Goal: Task Accomplishment & Management: Manage account settings

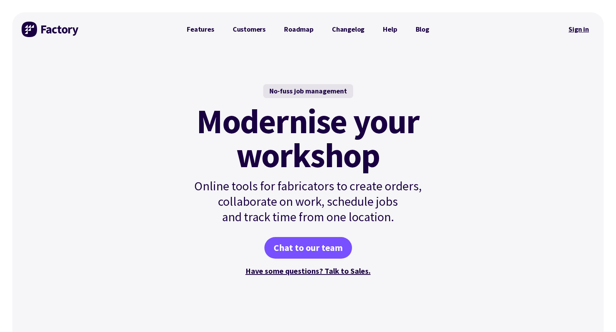
click at [575, 27] on link "Sign in" at bounding box center [578, 29] width 31 height 18
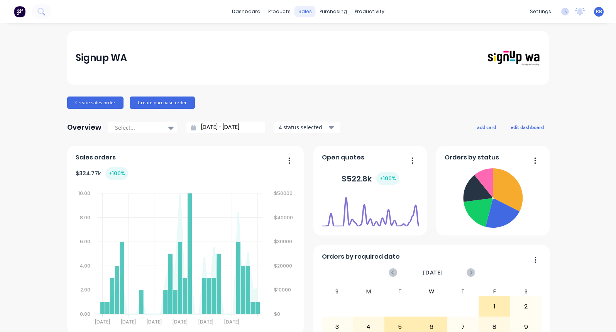
click at [305, 7] on div "sales" at bounding box center [304, 12] width 21 height 12
click at [322, 37] on div "Sales Orders" at bounding box center [333, 37] width 32 height 7
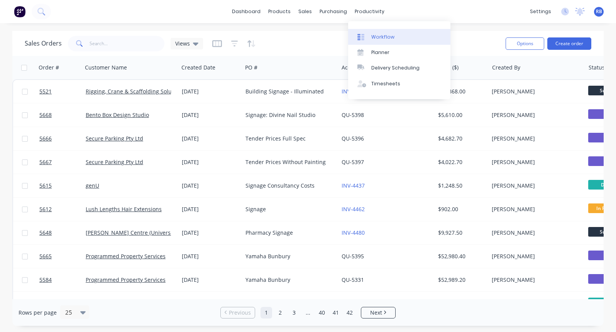
click at [380, 35] on div "Workflow" at bounding box center [382, 37] width 23 height 7
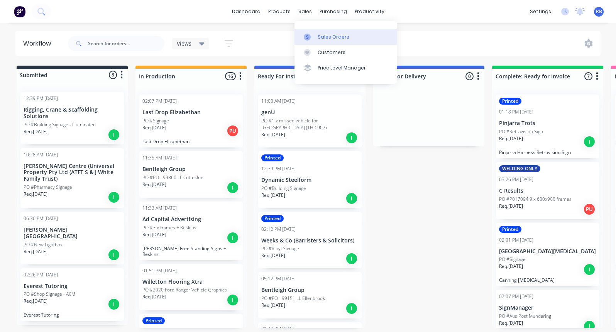
click at [327, 37] on div "Sales Orders" at bounding box center [333, 37] width 32 height 7
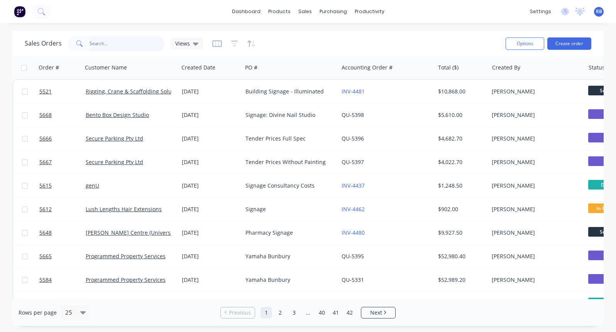
click at [138, 39] on input "text" at bounding box center [126, 43] width 75 height 15
type input "trot"
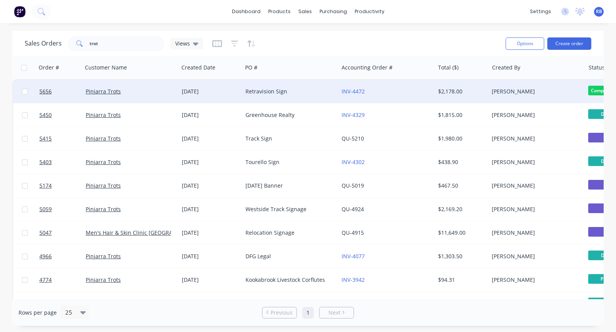
click at [295, 94] on div "Retravision Sign" at bounding box center [288, 92] width 86 height 8
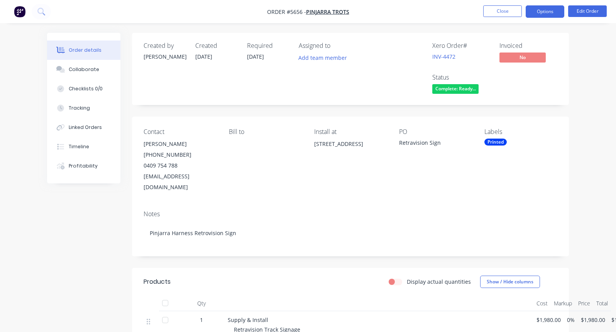
click at [547, 15] on button "Options" at bounding box center [544, 11] width 39 height 12
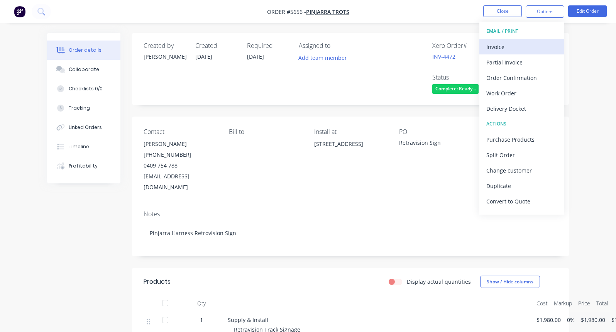
click at [513, 43] on div "Invoice" at bounding box center [521, 46] width 71 height 11
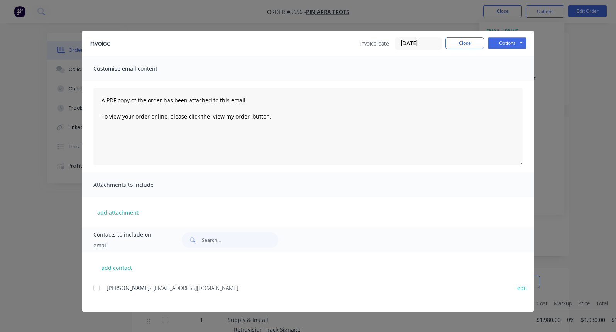
click at [97, 288] on div at bounding box center [96, 287] width 15 height 15
click at [511, 42] on button "Options" at bounding box center [507, 43] width 39 height 12
click at [510, 82] on button "Email" at bounding box center [512, 82] width 49 height 13
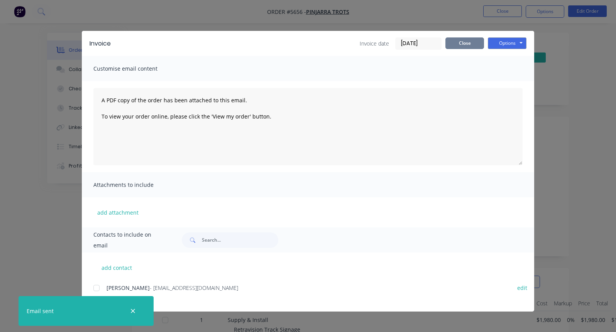
click at [469, 45] on button "Close" at bounding box center [464, 43] width 39 height 12
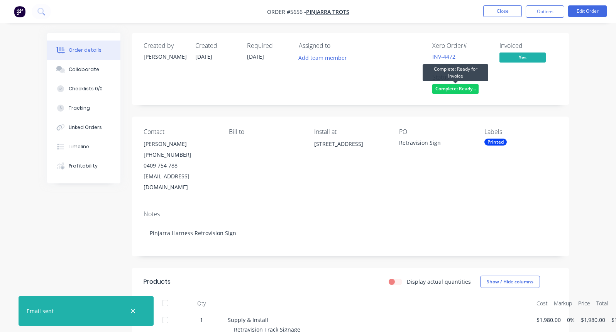
click at [461, 91] on span "Complete: Ready..." at bounding box center [455, 89] width 46 height 10
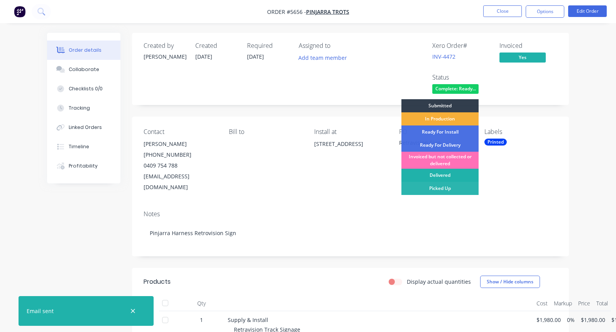
click at [448, 175] on div "Delivered" at bounding box center [439, 175] width 77 height 13
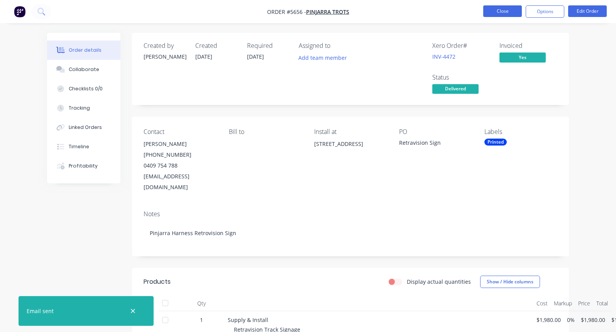
click at [494, 12] on button "Close" at bounding box center [502, 11] width 39 height 12
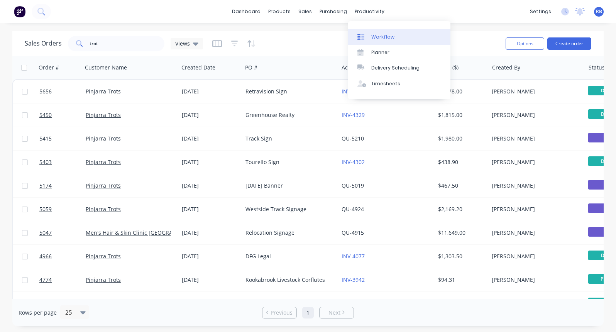
click at [383, 38] on div "Workflow" at bounding box center [382, 37] width 23 height 7
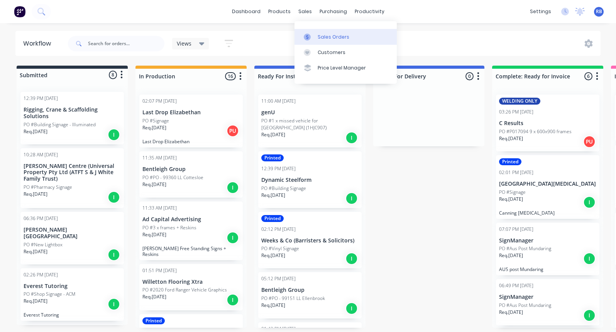
click at [319, 39] on div "Sales Orders" at bounding box center [333, 37] width 32 height 7
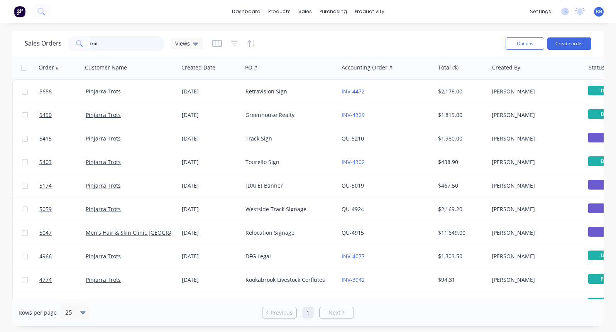
click at [135, 48] on input "trot" at bounding box center [126, 43] width 75 height 15
type input "t"
type input "frame"
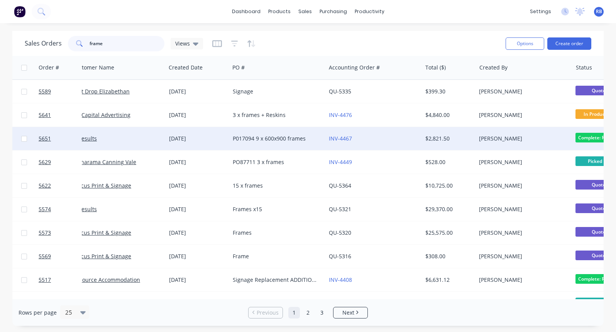
scroll to position [0, 24]
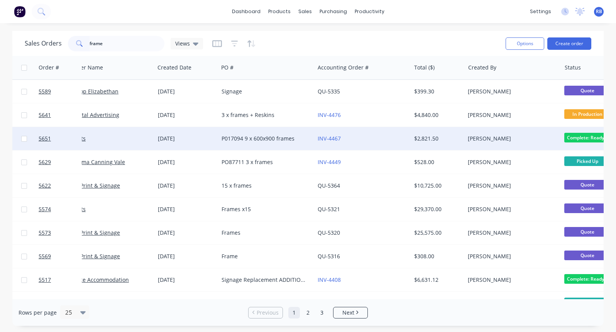
click at [369, 138] on div "INV-4467" at bounding box center [360, 139] width 86 height 8
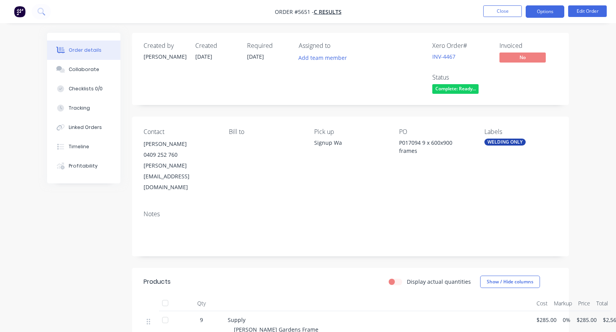
click at [543, 16] on button "Options" at bounding box center [544, 11] width 39 height 12
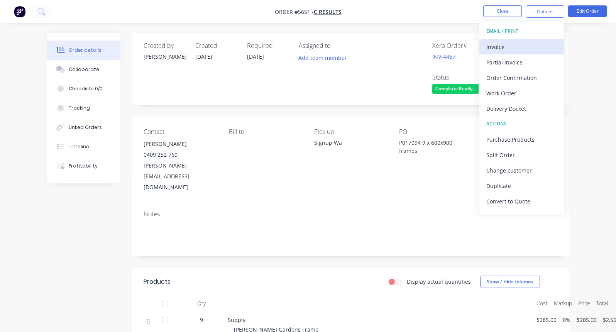
click at [505, 44] on div "Invoice" at bounding box center [521, 46] width 71 height 11
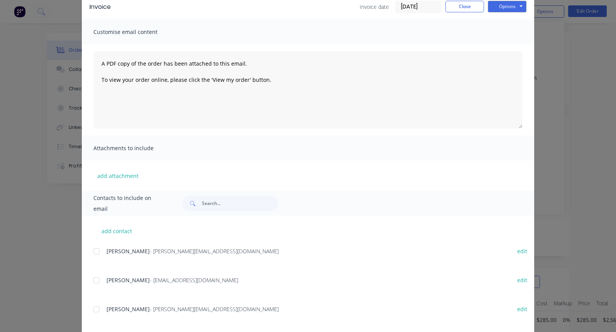
scroll to position [69, 0]
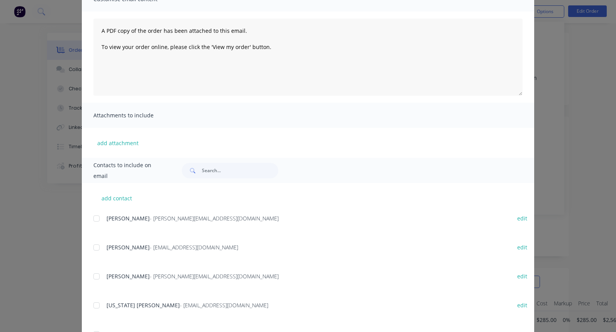
click at [96, 246] on div at bounding box center [96, 247] width 15 height 15
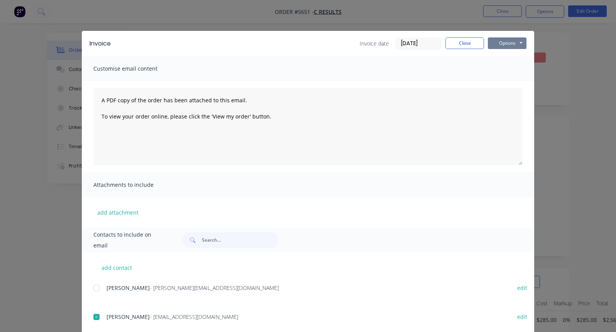
scroll to position [0, 0]
click at [515, 43] on button "Options" at bounding box center [507, 43] width 39 height 12
click at [511, 81] on button "Email" at bounding box center [512, 82] width 49 height 13
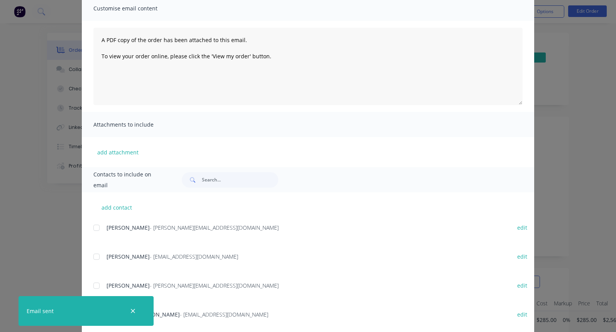
scroll to position [94, 0]
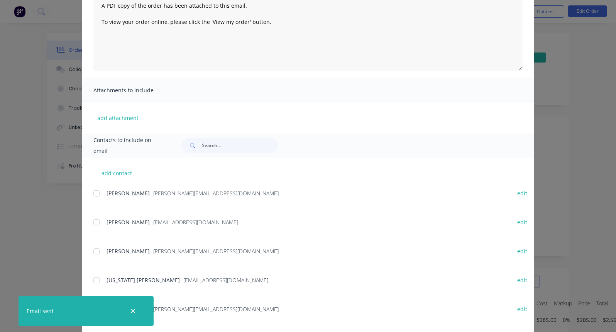
click at [94, 223] on div at bounding box center [96, 221] width 15 height 15
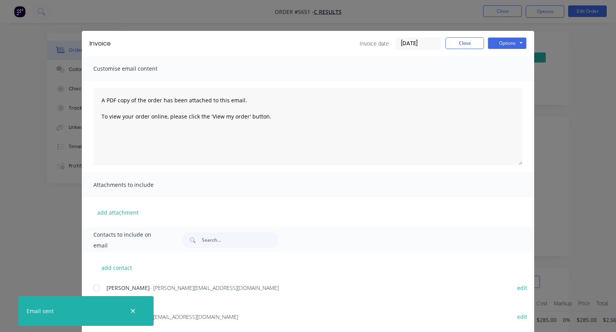
scroll to position [0, 0]
click at [466, 48] on button "Close" at bounding box center [464, 43] width 39 height 12
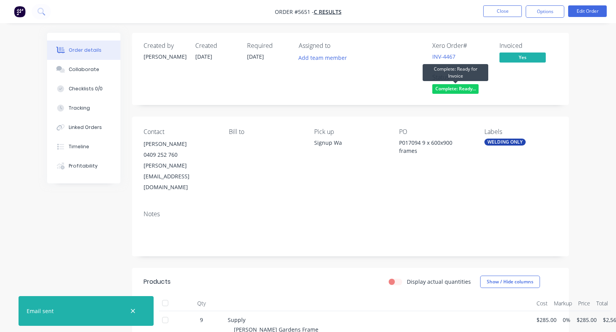
click at [450, 84] on span "Complete: Ready..." at bounding box center [455, 89] width 46 height 10
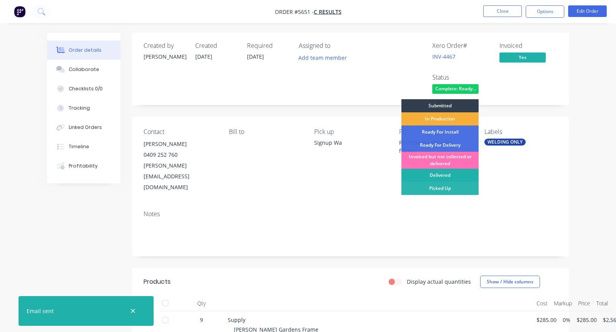
click at [449, 174] on div "Delivered" at bounding box center [439, 175] width 77 height 13
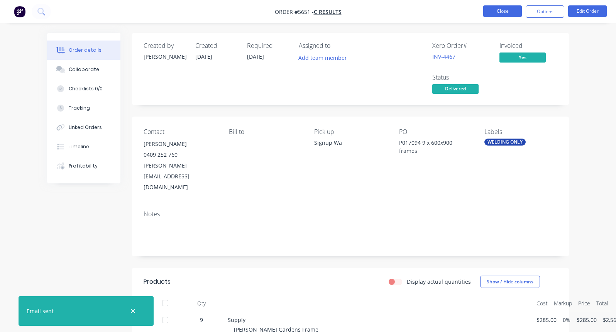
click at [499, 13] on button "Close" at bounding box center [502, 11] width 39 height 12
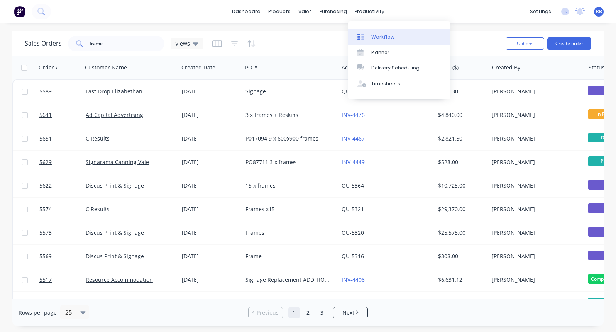
click at [386, 42] on link "Workflow" at bounding box center [399, 36] width 102 height 15
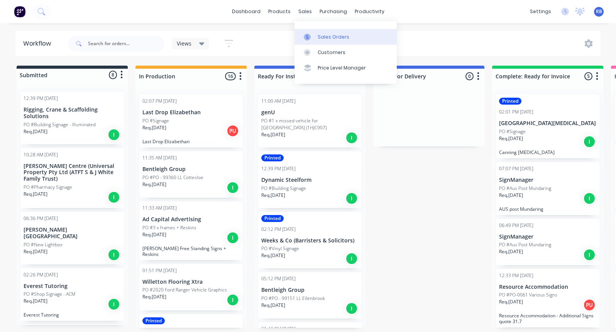
click at [317, 40] on div "Sales Orders" at bounding box center [333, 37] width 32 height 7
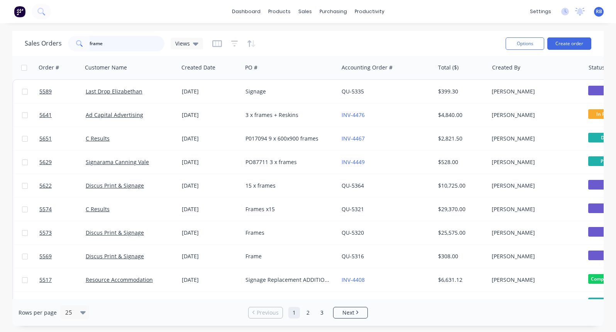
click at [130, 42] on input "frame" at bounding box center [126, 43] width 75 height 15
type input "f"
type input "mundaring"
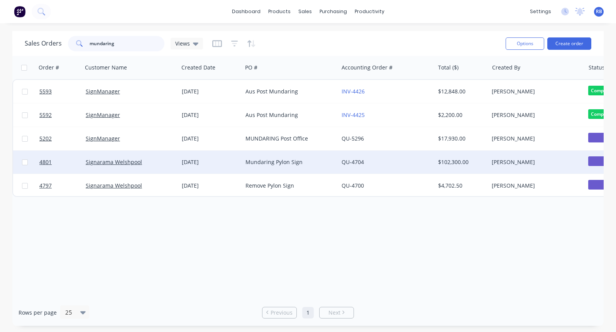
scroll to position [0, 26]
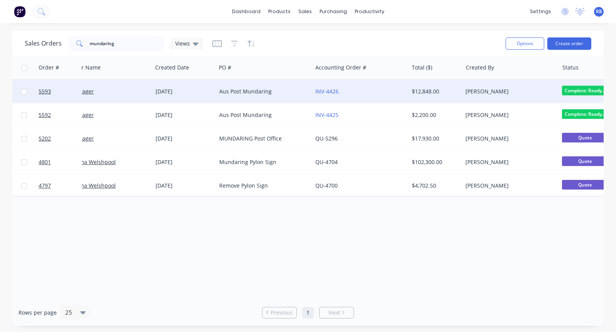
click at [375, 90] on div "INV-4426" at bounding box center [358, 92] width 86 height 8
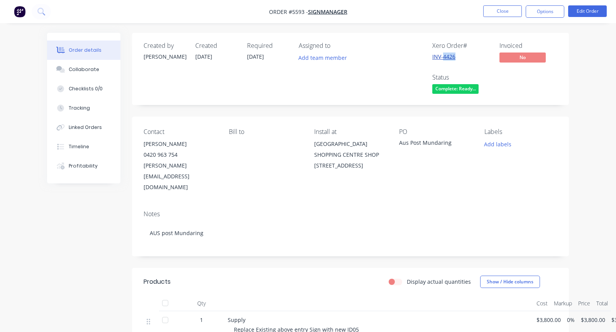
drag, startPoint x: 458, startPoint y: 57, endPoint x: 442, endPoint y: 57, distance: 16.2
click at [442, 57] on div "INV-4426" at bounding box center [461, 56] width 58 height 8
click at [533, 13] on button "Options" at bounding box center [544, 11] width 39 height 12
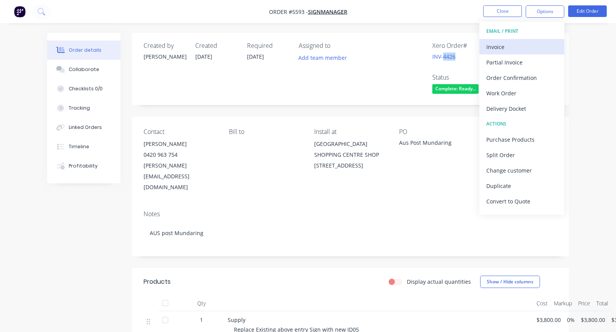
click at [505, 44] on div "Invoice" at bounding box center [521, 46] width 71 height 11
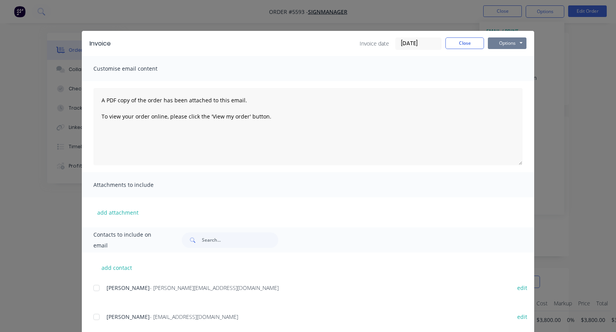
click at [506, 44] on button "Options" at bounding box center [507, 43] width 39 height 12
click at [510, 68] on button "Print" at bounding box center [512, 69] width 49 height 13
click at [464, 42] on button "Close" at bounding box center [464, 43] width 39 height 12
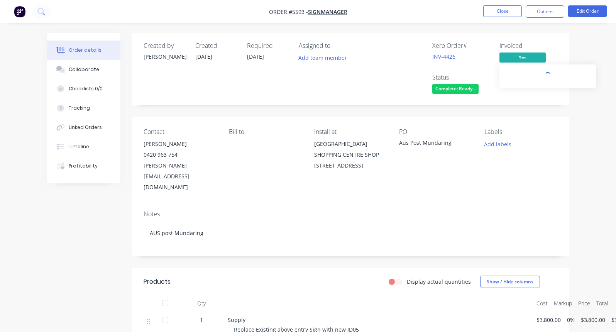
click at [526, 57] on span "Yes" at bounding box center [522, 57] width 46 height 10
click at [521, 57] on span "Yes" at bounding box center [522, 57] width 46 height 10
click at [452, 91] on span "Complete: Ready..." at bounding box center [455, 89] width 46 height 10
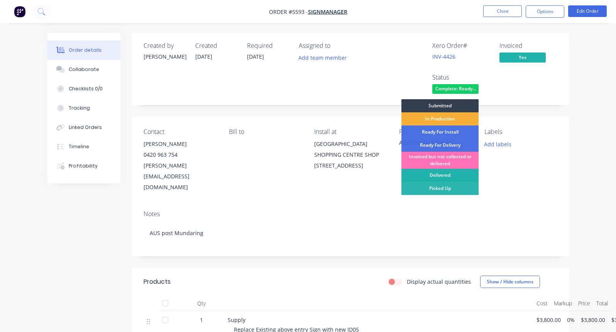
click at [444, 174] on div "Delivered" at bounding box center [439, 175] width 77 height 13
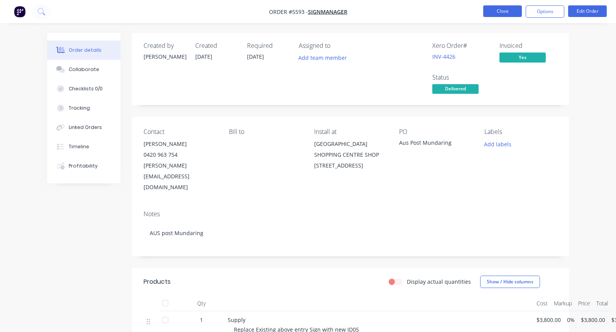
click at [502, 14] on button "Close" at bounding box center [502, 11] width 39 height 12
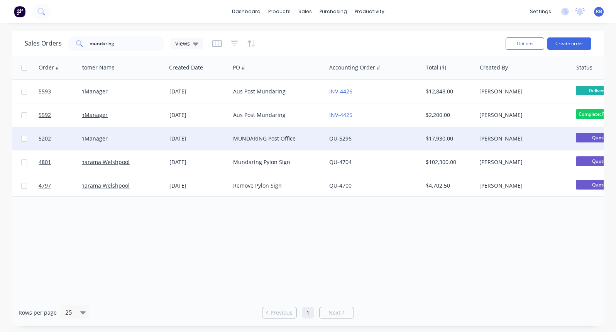
scroll to position [0, 19]
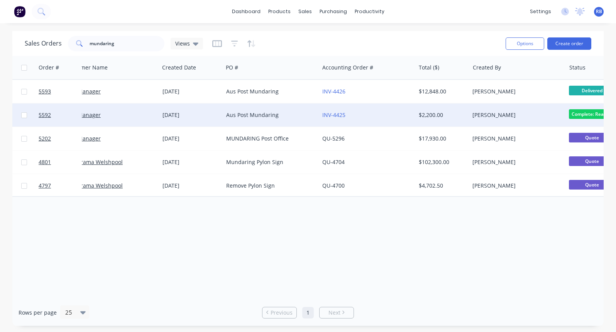
click at [385, 117] on div "INV-4425" at bounding box center [365, 115] width 86 height 8
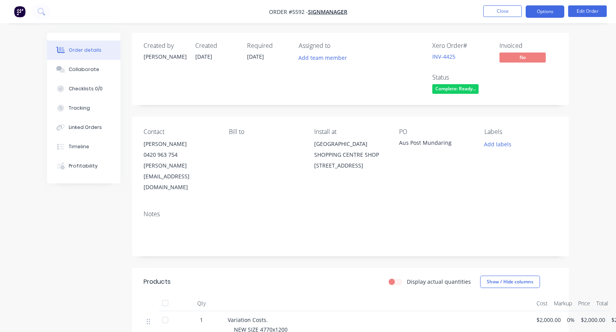
click at [547, 16] on button "Options" at bounding box center [544, 11] width 39 height 12
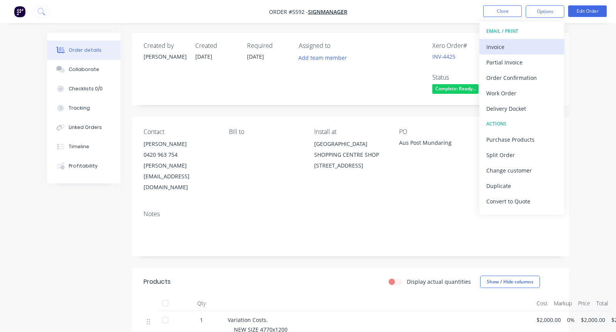
click at [502, 42] on div "Invoice" at bounding box center [521, 46] width 71 height 11
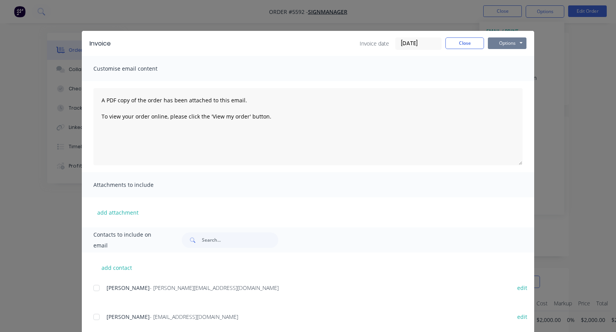
click at [508, 44] on button "Options" at bounding box center [507, 43] width 39 height 12
click at [507, 69] on button "Print" at bounding box center [512, 69] width 49 height 13
click at [460, 42] on button "Close" at bounding box center [464, 43] width 39 height 12
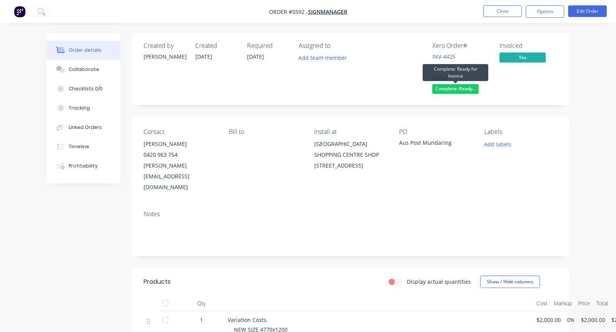
click at [465, 89] on span "Complete: Ready..." at bounding box center [455, 89] width 46 height 10
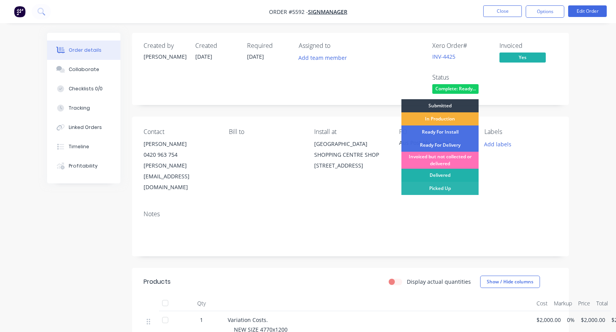
click at [449, 175] on div "Delivered" at bounding box center [439, 175] width 77 height 13
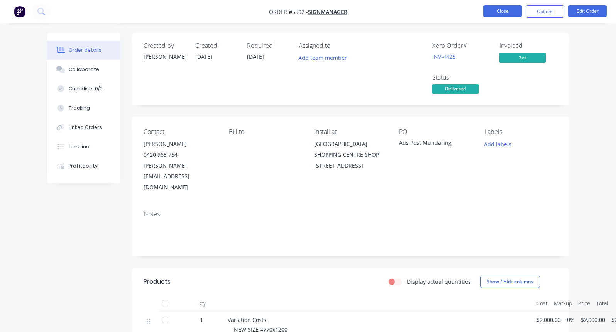
click at [497, 9] on button "Close" at bounding box center [502, 11] width 39 height 12
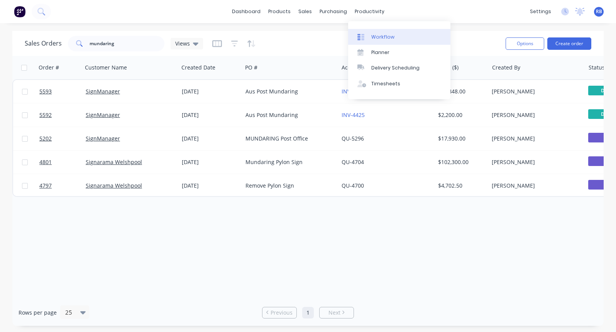
click at [385, 37] on div "Workflow" at bounding box center [382, 37] width 23 height 7
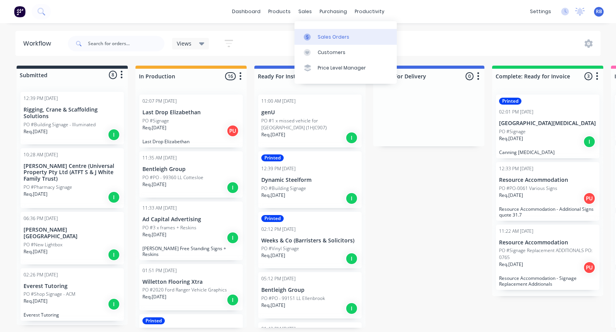
click at [324, 37] on div "Sales Orders" at bounding box center [333, 37] width 32 height 7
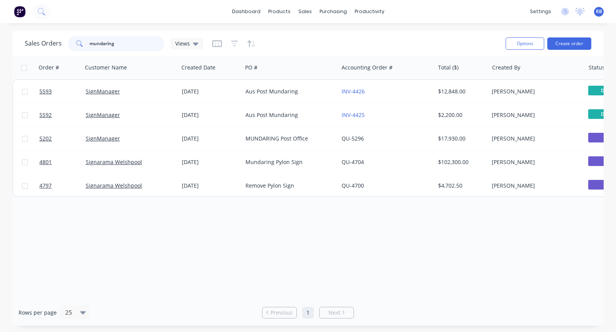
drag, startPoint x: 128, startPoint y: 43, endPoint x: 41, endPoint y: 43, distance: 86.8
click at [41, 43] on div "Sales Orders mundaring Views" at bounding box center [114, 43] width 178 height 15
type input "resource"
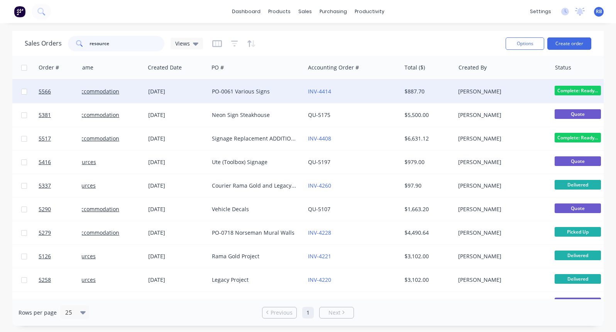
scroll to position [0, 39]
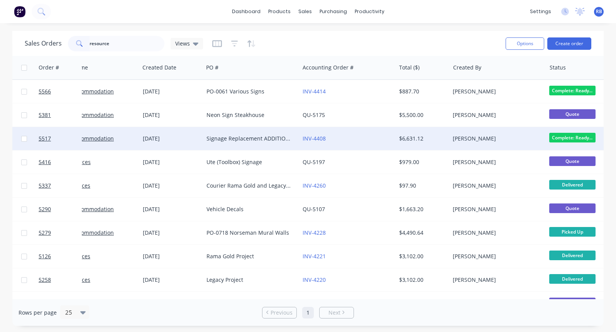
click at [347, 139] on div "INV-4408" at bounding box center [345, 139] width 86 height 8
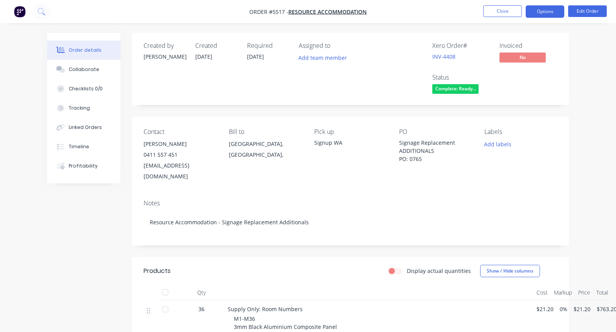
click at [545, 12] on button "Options" at bounding box center [544, 11] width 39 height 12
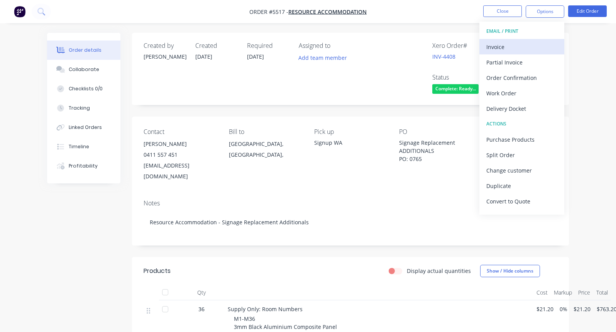
click at [506, 46] on div "Invoice" at bounding box center [521, 46] width 71 height 11
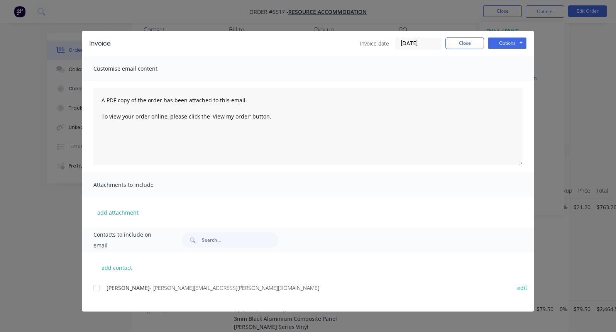
scroll to position [116, 0]
click at [95, 289] on div at bounding box center [96, 287] width 15 height 15
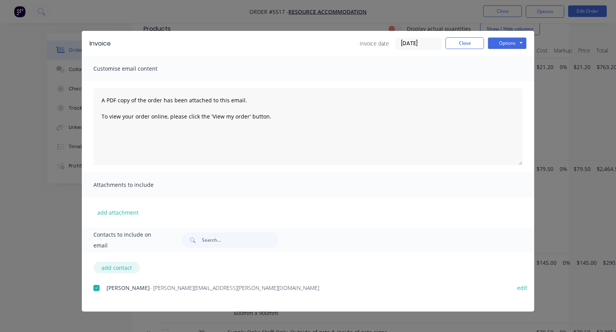
click at [121, 267] on button "add contact" at bounding box center [116, 267] width 46 height 12
select select "AU"
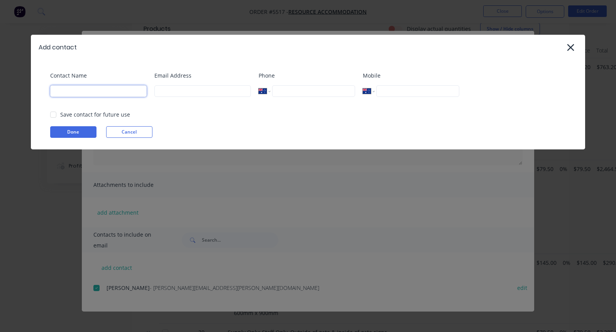
click at [109, 92] on input at bounding box center [98, 91] width 96 height 12
type input "Accounts"
paste input "mailto:[EMAIL_ADDRESS][DOMAIN_NAME]"
drag, startPoint x: 176, startPoint y: 91, endPoint x: 91, endPoint y: 87, distance: 85.7
click at [91, 87] on div "Contact Name Accounts Email Address mailto:[EMAIL_ADDRESS][DOMAIN_NAME] Phone I…" at bounding box center [311, 86] width 523 height 31
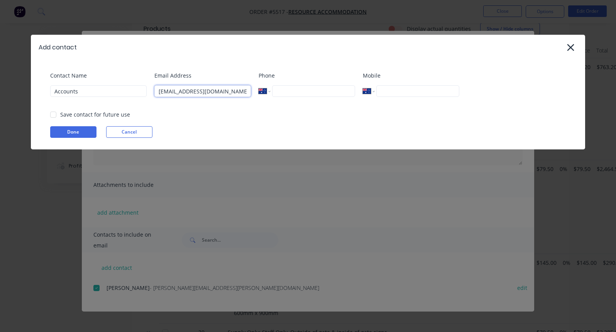
click at [54, 114] on div at bounding box center [53, 114] width 15 height 15
type input "[EMAIL_ADDRESS][DOMAIN_NAME]"
click at [61, 131] on button "Done" at bounding box center [73, 132] width 46 height 12
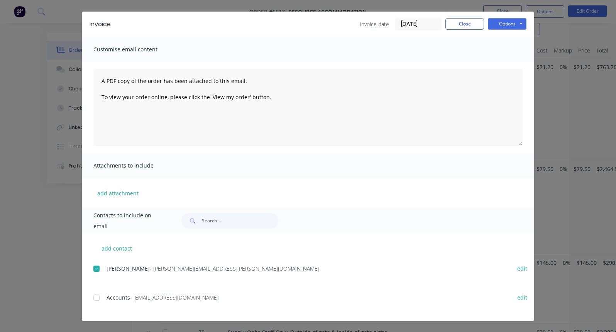
scroll to position [19, 0]
click at [94, 295] on div at bounding box center [96, 297] width 15 height 15
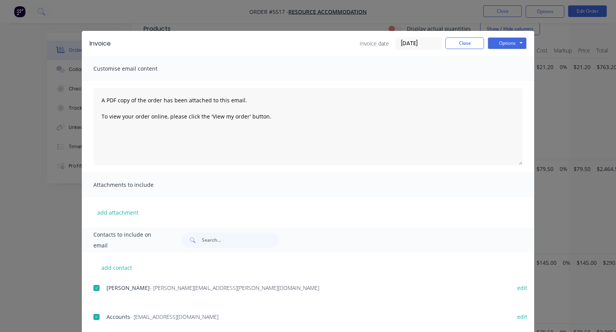
scroll to position [0, 0]
click at [508, 42] on button "Options" at bounding box center [507, 43] width 39 height 12
click at [506, 80] on button "Email" at bounding box center [512, 82] width 49 height 13
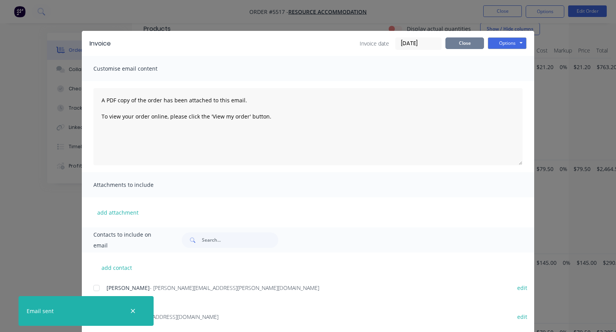
click at [466, 42] on button "Close" at bounding box center [464, 43] width 39 height 12
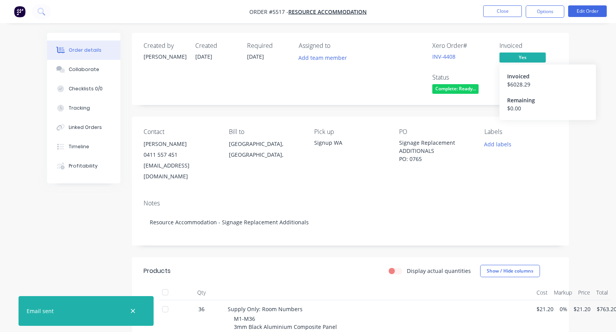
click at [517, 55] on span "Yes" at bounding box center [522, 57] width 46 height 10
click at [457, 86] on span "Complete: Ready..." at bounding box center [455, 89] width 46 height 10
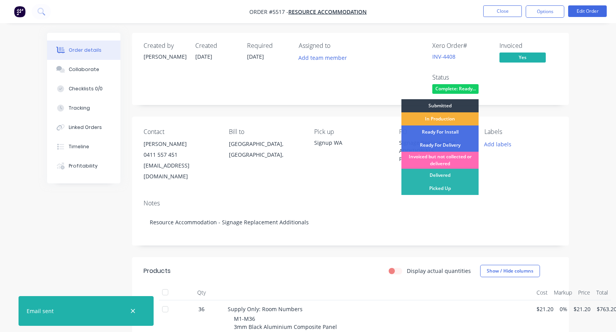
click at [439, 159] on div "Invoiced but not collected or delivered" at bounding box center [439, 160] width 77 height 17
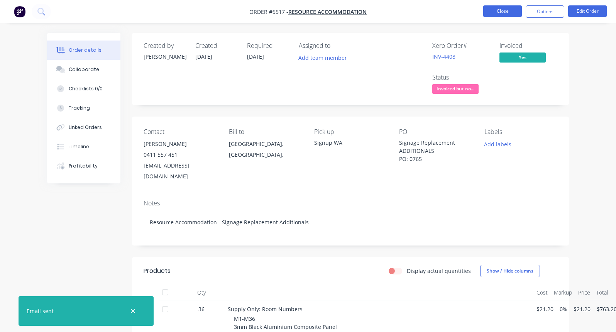
click at [507, 11] on button "Close" at bounding box center [502, 11] width 39 height 12
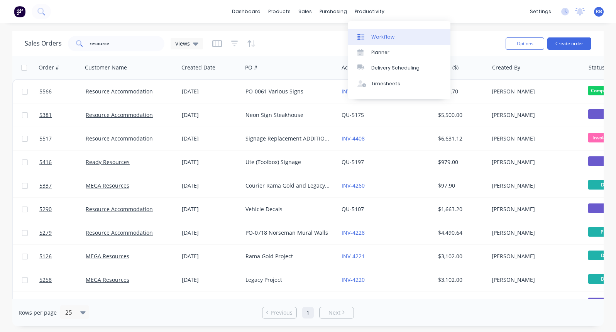
click at [380, 41] on link "Workflow" at bounding box center [399, 36] width 102 height 15
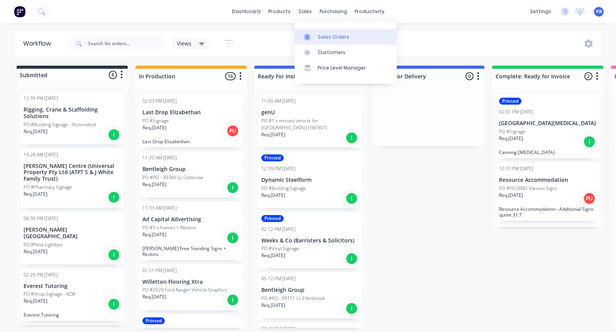
click at [323, 32] on link "Sales Orders" at bounding box center [345, 36] width 102 height 15
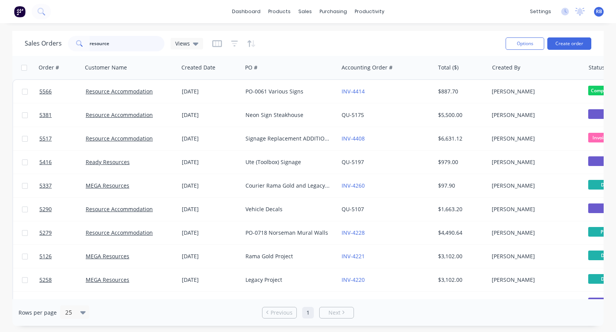
drag, startPoint x: 91, startPoint y: 43, endPoint x: 54, endPoint y: 43, distance: 37.0
click at [54, 43] on div "Sales Orders resource Views" at bounding box center [114, 43] width 178 height 15
type input "c"
type input "various"
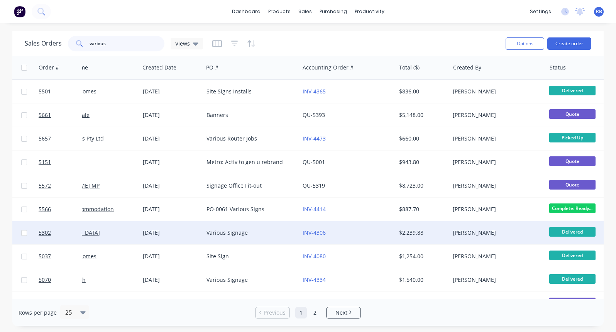
scroll to position [0, 39]
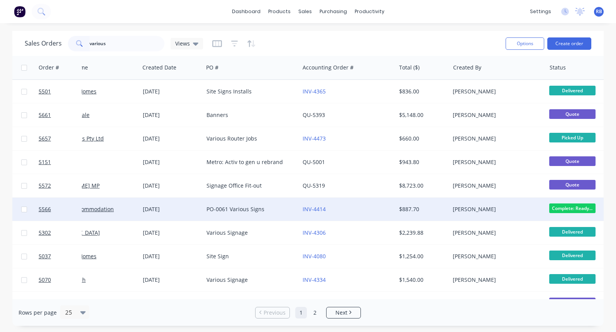
click at [275, 209] on div "PO-0061 Various Signs" at bounding box center [249, 209] width 86 height 8
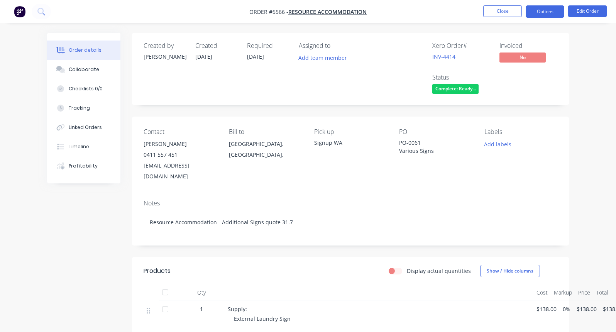
click at [542, 15] on button "Options" at bounding box center [544, 11] width 39 height 12
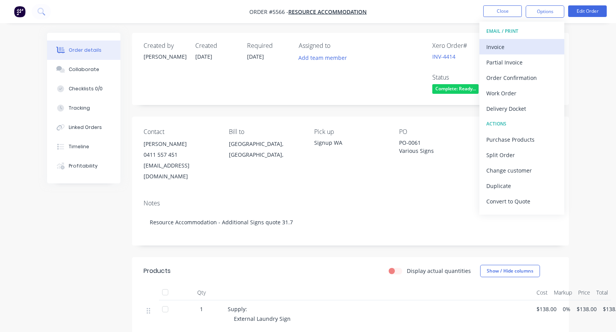
click at [501, 46] on div "Invoice" at bounding box center [521, 46] width 71 height 11
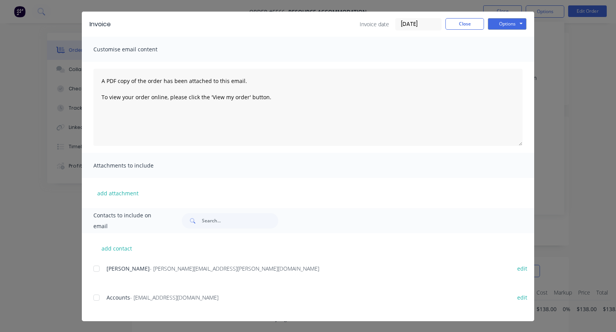
scroll to position [19, 0]
click at [96, 268] on div at bounding box center [96, 268] width 15 height 15
click at [96, 299] on div at bounding box center [96, 297] width 15 height 15
click at [513, 29] on button "Options" at bounding box center [507, 24] width 39 height 12
click at [506, 62] on button "Email" at bounding box center [512, 63] width 49 height 13
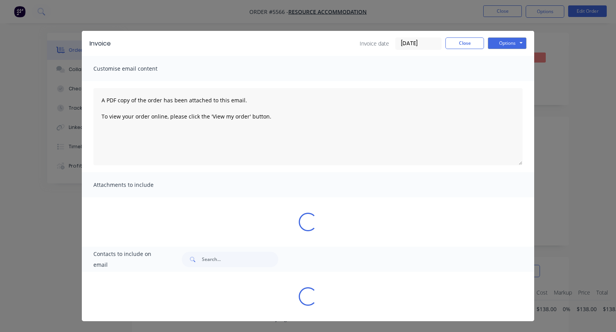
scroll to position [0, 0]
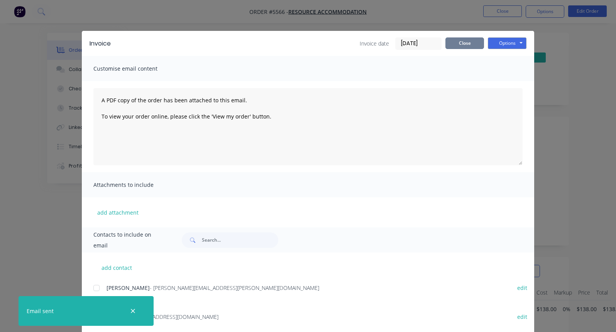
click at [463, 44] on button "Close" at bounding box center [464, 43] width 39 height 12
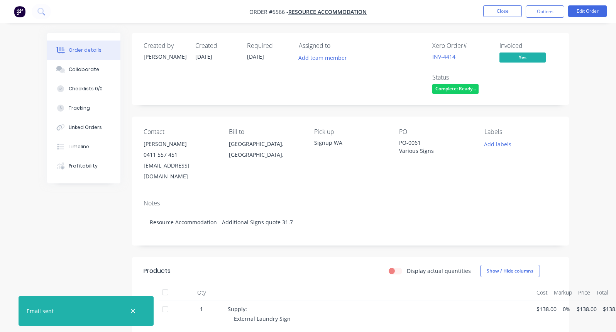
click at [462, 88] on span "Complete: Ready..." at bounding box center [455, 89] width 46 height 10
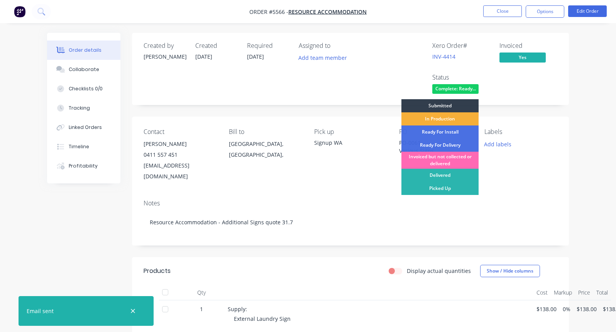
click at [445, 159] on div "Invoiced but not collected or delivered" at bounding box center [439, 160] width 77 height 17
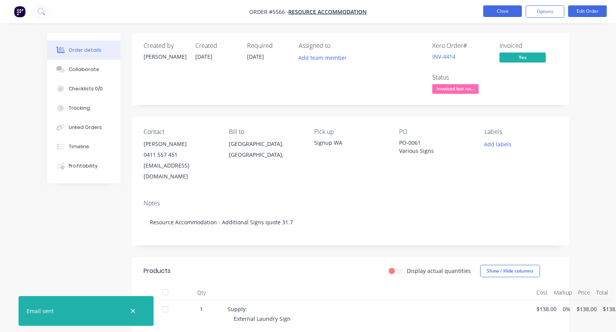
click at [501, 9] on button "Close" at bounding box center [502, 11] width 39 height 12
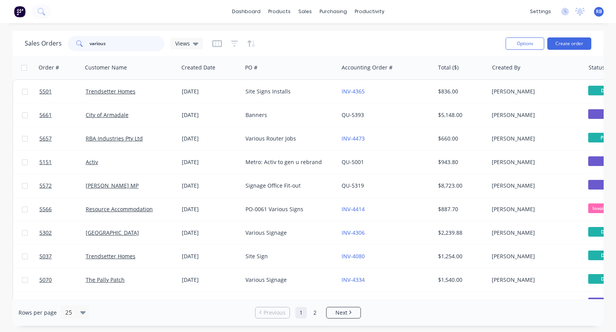
drag, startPoint x: 106, startPoint y: 43, endPoint x: 63, endPoint y: 43, distance: 42.4
click at [63, 43] on div "Sales Orders various Views" at bounding box center [114, 43] width 178 height 15
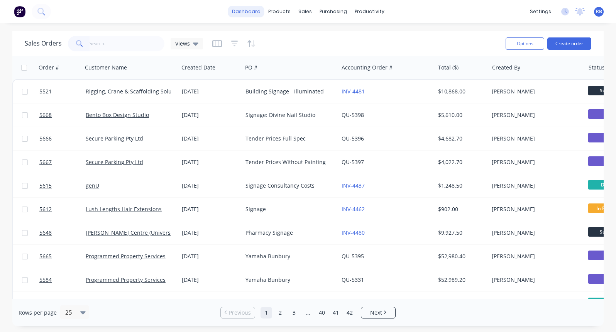
click at [251, 10] on link "dashboard" at bounding box center [246, 12] width 36 height 12
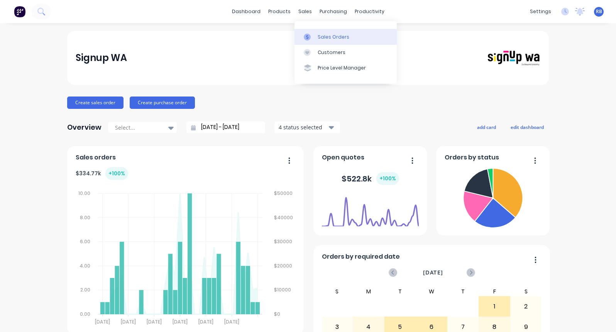
click at [323, 35] on div "Sales Orders" at bounding box center [333, 37] width 32 height 7
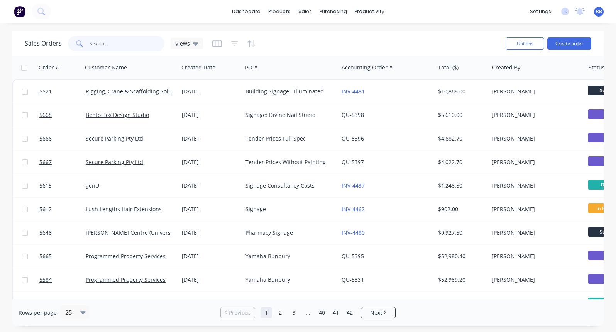
click at [113, 44] on input "text" at bounding box center [126, 43] width 75 height 15
click at [329, 40] on link "Sales Orders" at bounding box center [345, 36] width 102 height 15
click at [326, 35] on div "Sales Orders" at bounding box center [333, 37] width 32 height 7
click at [90, 44] on input "text" at bounding box center [126, 43] width 75 height 15
type input "resource"
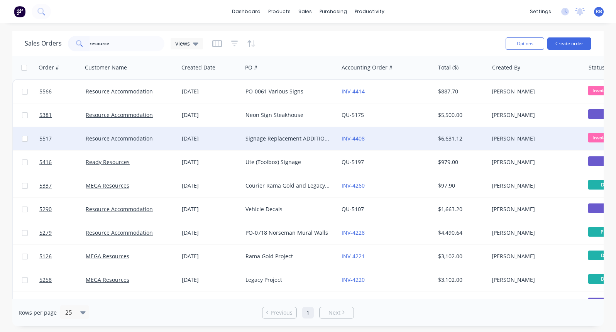
click at [407, 138] on div "INV-4408" at bounding box center [384, 139] width 86 height 8
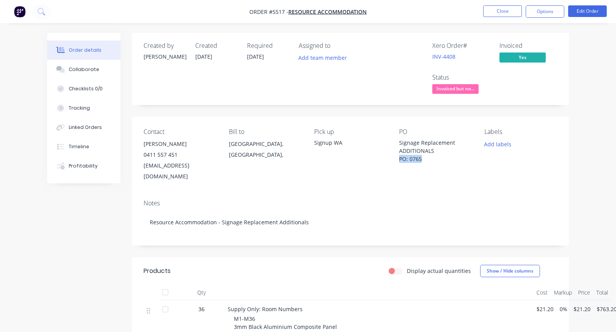
drag, startPoint x: 423, startPoint y: 159, endPoint x: 400, endPoint y: 159, distance: 23.1
click at [400, 159] on div "Signage Replacement ADDITIONALS PO: 0765" at bounding box center [435, 150] width 73 height 24
copy div "PO: 0765"
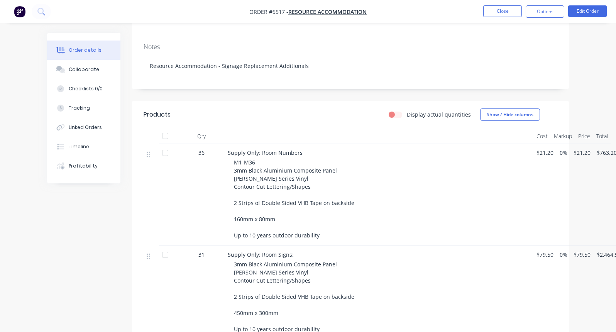
scroll to position [157, 0]
click at [497, 10] on button "Close" at bounding box center [502, 11] width 39 height 12
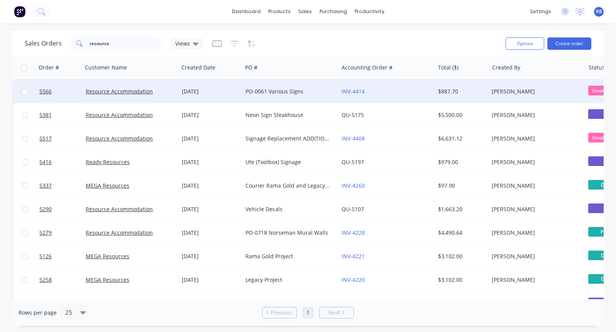
click at [395, 94] on div "INV-4414" at bounding box center [384, 92] width 86 height 8
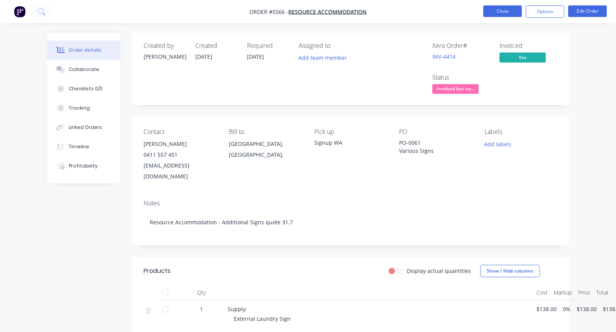
click at [498, 11] on button "Close" at bounding box center [502, 11] width 39 height 12
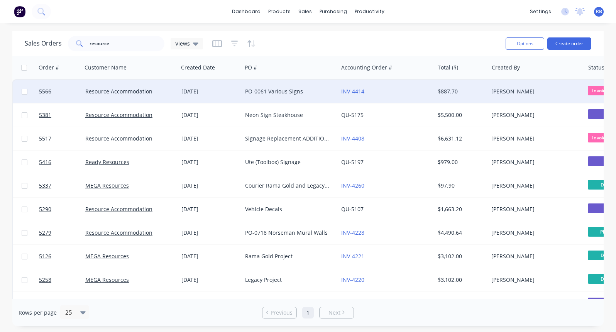
scroll to position [0, 0]
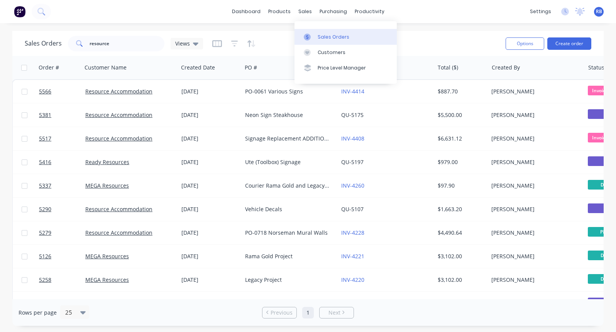
click at [332, 34] on div "Sales Orders" at bounding box center [333, 37] width 32 height 7
drag, startPoint x: 117, startPoint y: 47, endPoint x: 55, endPoint y: 47, distance: 62.1
click at [55, 47] on div "Sales Orders resource Views" at bounding box center [114, 43] width 178 height 15
type input "r"
type input "vet"
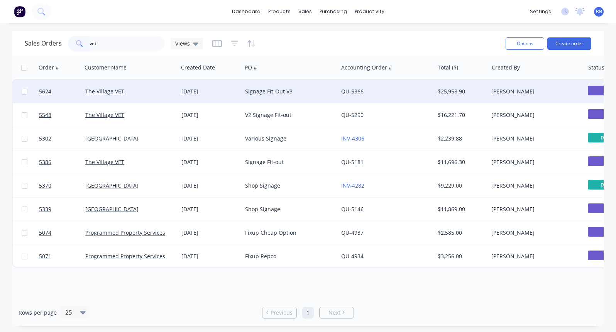
click at [307, 91] on div "Signage Fit-Out V3" at bounding box center [288, 92] width 86 height 8
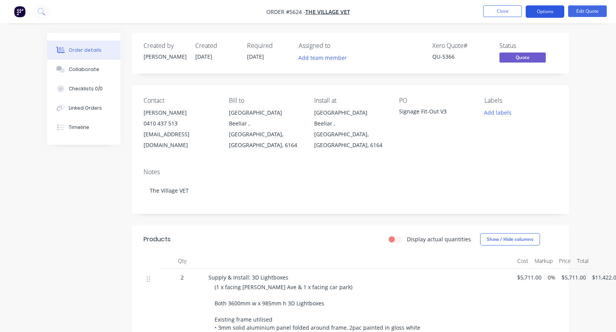
click at [544, 14] on button "Options" at bounding box center [544, 11] width 39 height 12
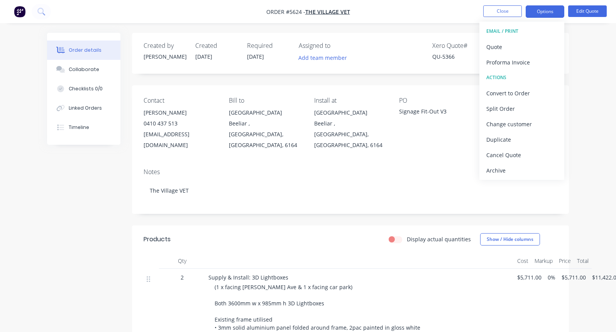
click at [411, 125] on div "PO Signage Fit-Out V3" at bounding box center [435, 124] width 73 height 54
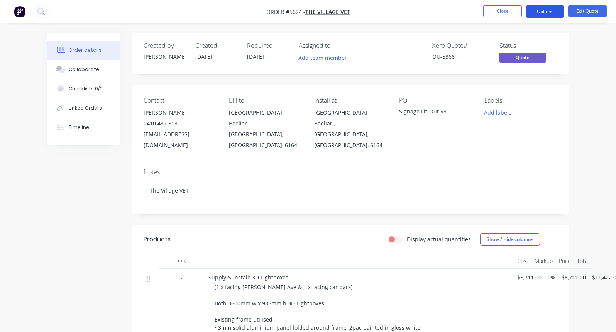
click at [542, 9] on button "Options" at bounding box center [544, 11] width 39 height 12
click at [589, 11] on button "Edit Quote" at bounding box center [587, 11] width 39 height 12
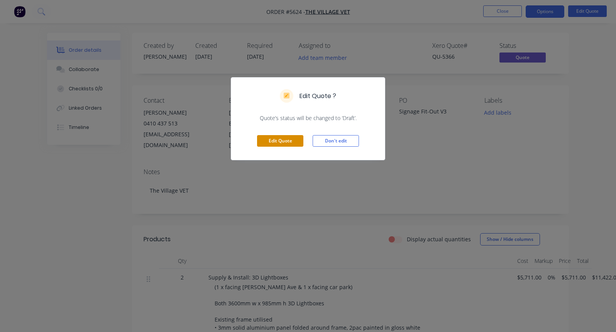
click at [284, 143] on button "Edit Quote" at bounding box center [280, 141] width 46 height 12
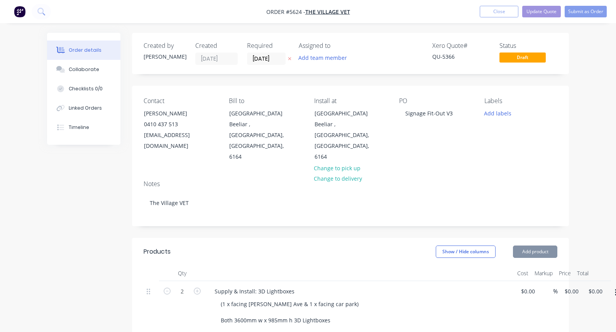
type input "$5,711.00"
type input "$11,422.00"
type input "$585.00"
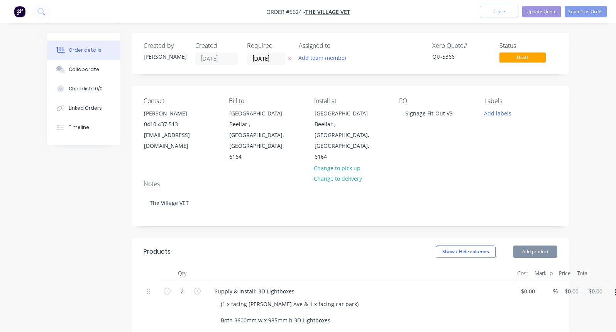
type input "$585.00"
type input "$490.00"
type input "$980.00"
type input "$395.00"
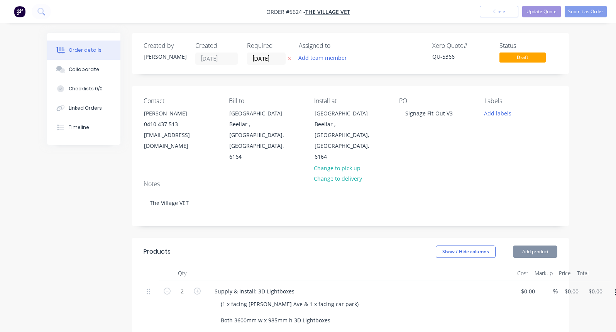
type input "$395.00"
type input "$1,250.00"
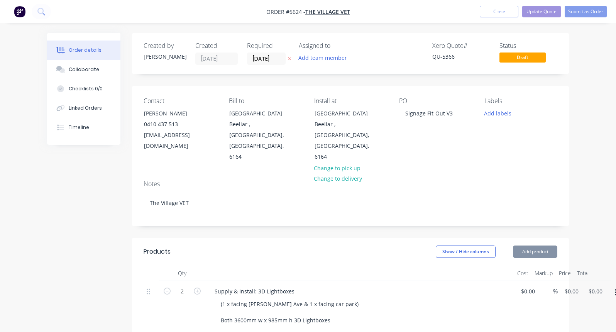
type input "$3,805.00"
type input "$1,902.00"
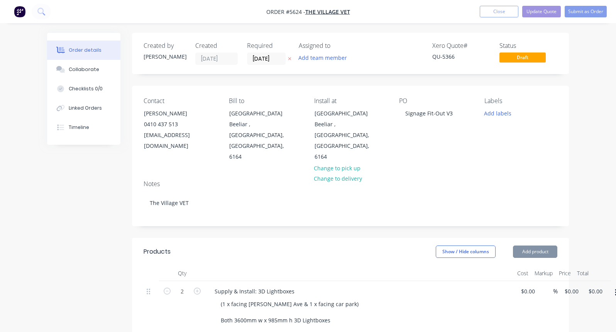
type input "$1,902.00"
type input "$2,480.00"
type input "$390.00"
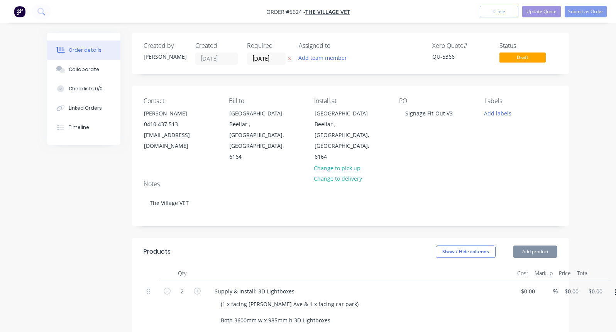
type input "$390.00"
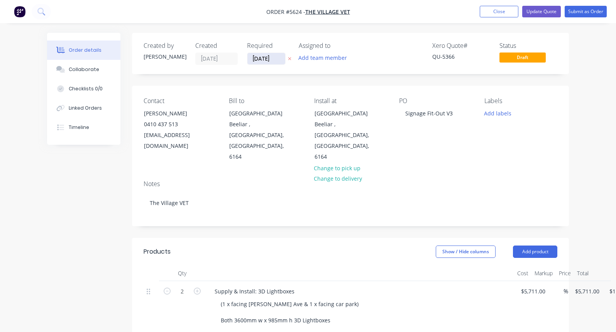
click at [260, 58] on input "[DATE]" at bounding box center [266, 59] width 38 height 12
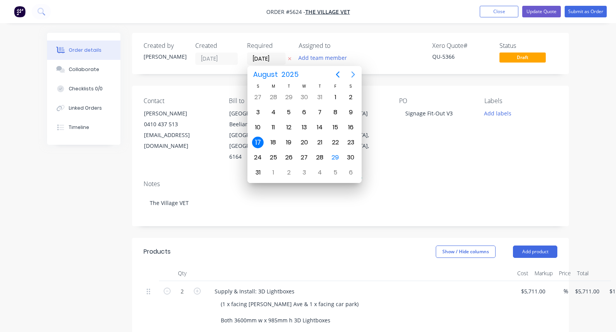
click at [353, 74] on icon "Next page" at bounding box center [352, 74] width 9 height 9
click at [288, 158] on div "30" at bounding box center [289, 158] width 12 height 12
type input "[DATE]"
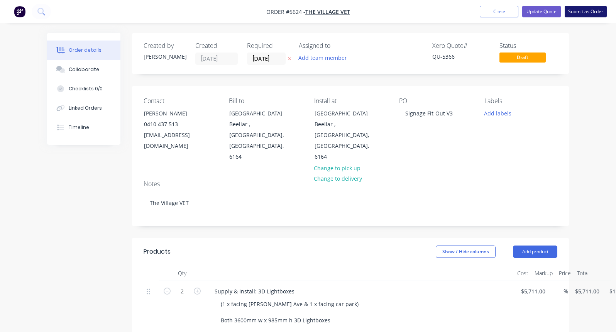
click at [579, 11] on button "Submit as Order" at bounding box center [585, 12] width 42 height 12
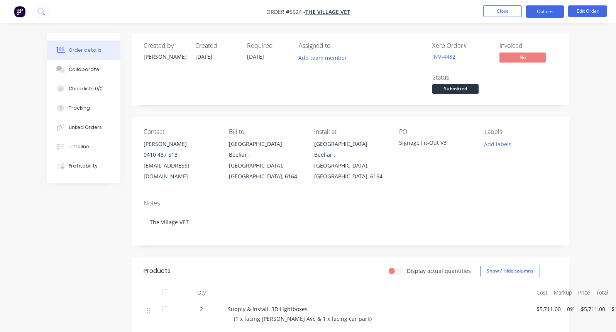
click at [542, 15] on button "Options" at bounding box center [544, 11] width 39 height 12
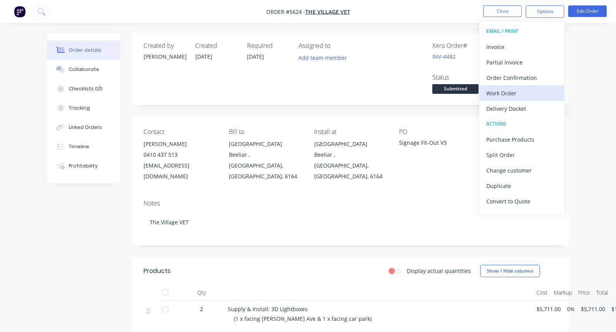
click at [508, 94] on div "Work Order" at bounding box center [521, 93] width 71 height 11
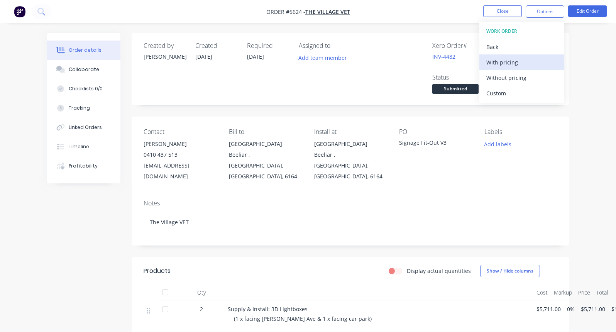
click at [499, 60] on div "With pricing" at bounding box center [521, 62] width 71 height 11
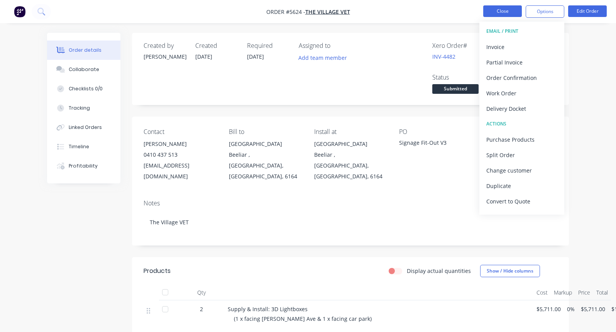
click at [499, 13] on button "Close" at bounding box center [502, 11] width 39 height 12
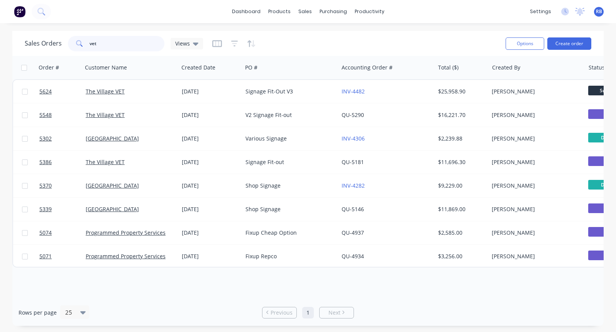
drag, startPoint x: 106, startPoint y: 47, endPoint x: 74, endPoint y: 47, distance: 31.6
click at [74, 47] on div "vet" at bounding box center [116, 43] width 96 height 15
type input "v"
type input "canning"
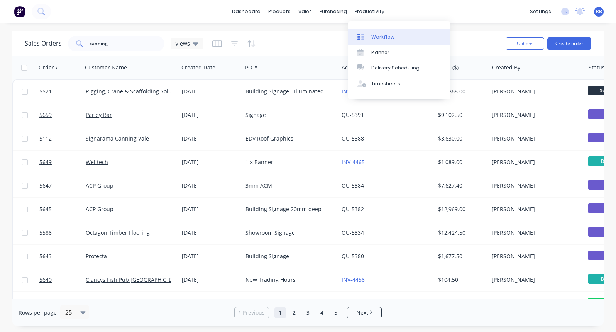
click at [375, 38] on div "Workflow" at bounding box center [382, 37] width 23 height 7
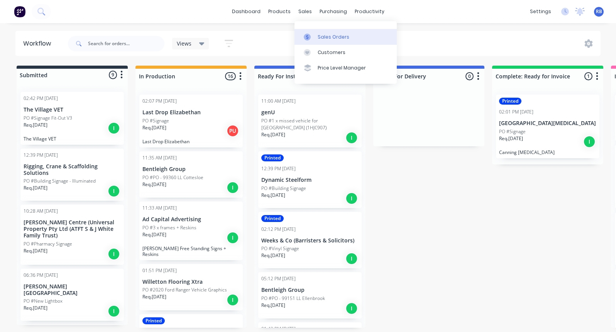
click at [316, 35] on link "Sales Orders" at bounding box center [345, 36] width 102 height 15
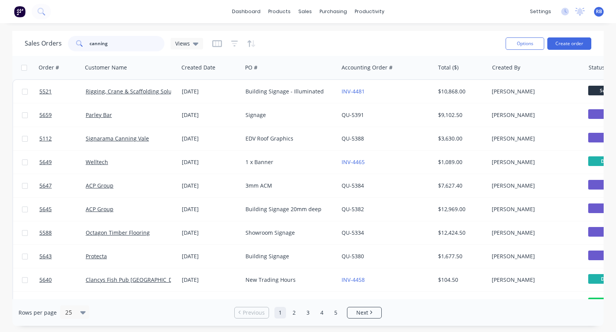
drag, startPoint x: 111, startPoint y: 44, endPoint x: 83, endPoint y: 44, distance: 28.2
click at [83, 44] on div "canning" at bounding box center [116, 43] width 96 height 15
type input "[MEDICAL_DATA]"
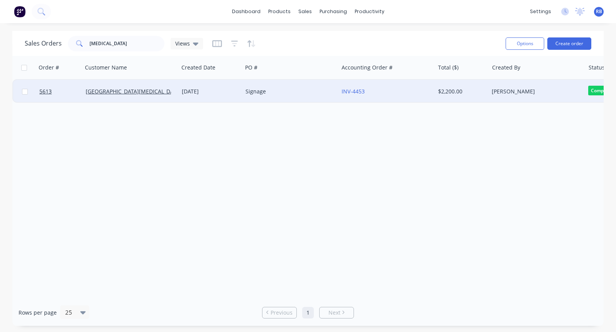
click at [302, 95] on div "Signage" at bounding box center [290, 91] width 96 height 23
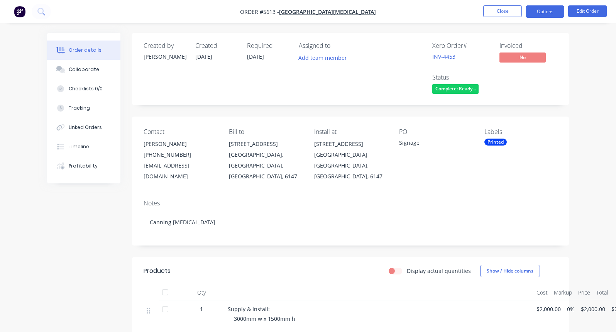
click at [543, 12] on button "Options" at bounding box center [544, 11] width 39 height 12
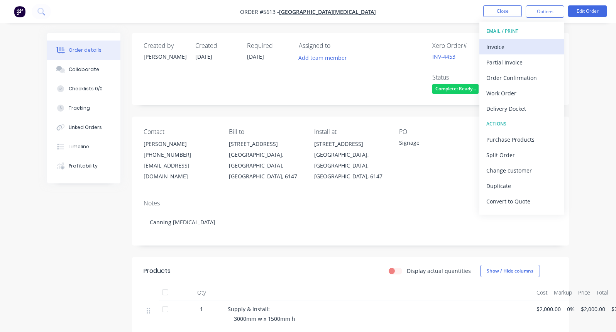
click at [502, 48] on div "Invoice" at bounding box center [521, 46] width 71 height 11
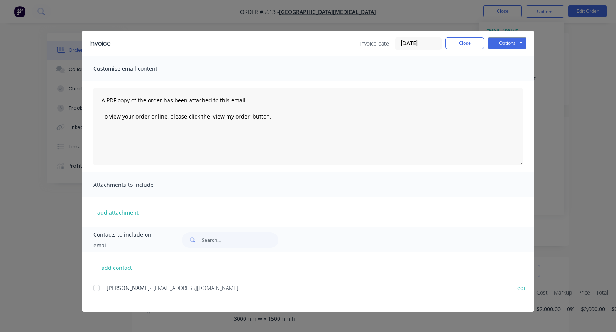
click at [96, 288] on div at bounding box center [96, 287] width 15 height 15
click at [510, 42] on button "Options" at bounding box center [507, 43] width 39 height 12
click at [468, 44] on button "Close" at bounding box center [464, 43] width 39 height 12
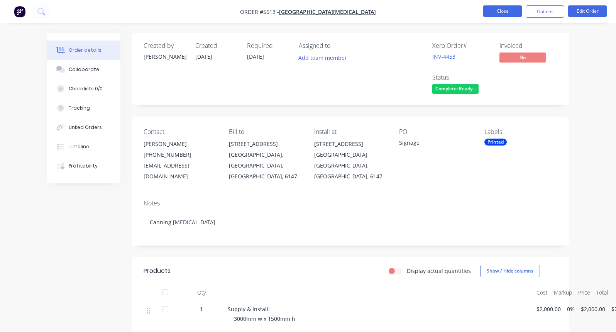
click at [497, 10] on button "Close" at bounding box center [502, 11] width 39 height 12
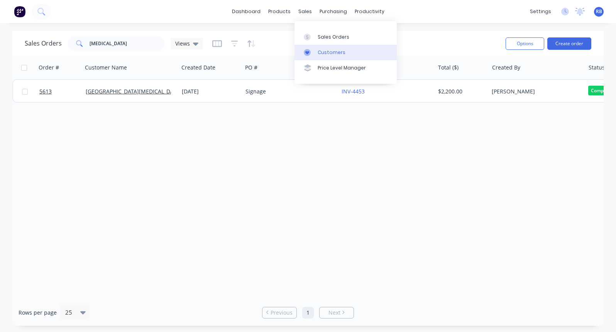
click at [327, 52] on div "Customers" at bounding box center [331, 52] width 28 height 7
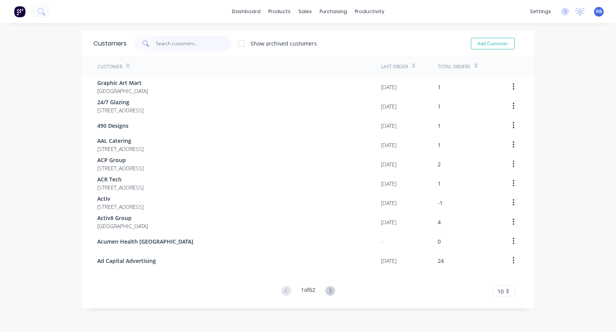
click at [170, 47] on input "text" at bounding box center [193, 43] width 75 height 15
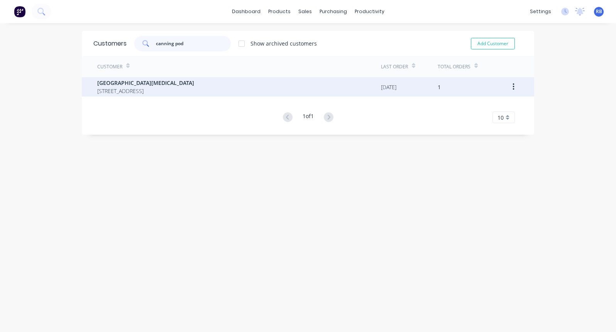
type input "canning pod"
click at [133, 81] on span "[GEOGRAPHIC_DATA][MEDICAL_DATA]" at bounding box center [145, 83] width 97 height 8
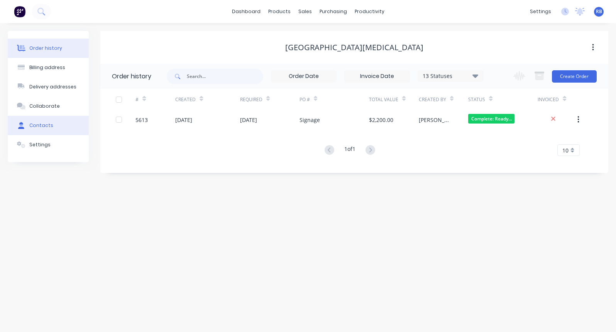
click at [42, 131] on button "Contacts" at bounding box center [48, 125] width 81 height 19
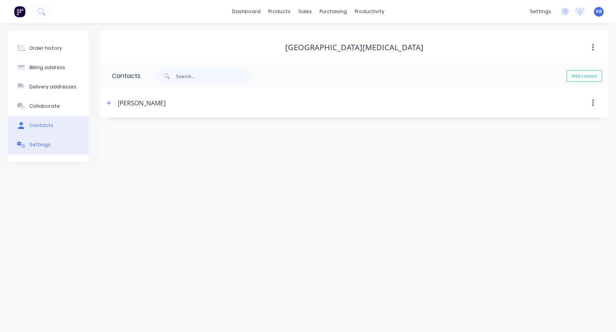
click at [55, 148] on button "Settings" at bounding box center [48, 144] width 81 height 19
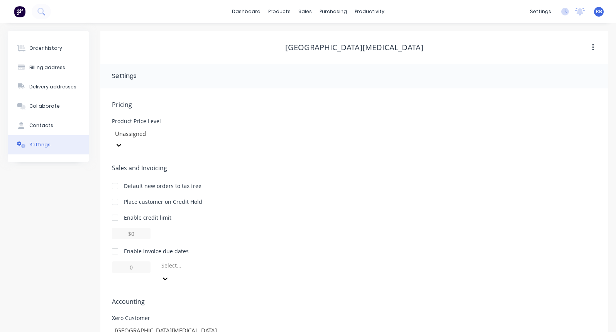
click at [115, 243] on div at bounding box center [114, 250] width 15 height 15
drag, startPoint x: 142, startPoint y: 254, endPoint x: 119, endPoint y: 255, distance: 22.8
click at [119, 261] on input "1" at bounding box center [131, 267] width 39 height 12
type input "7"
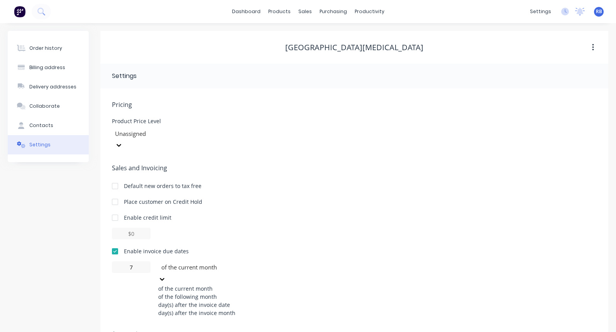
click at [214, 263] on div "of the current month" at bounding box center [216, 267] width 110 height 9
click at [204, 300] on div "day(s) after the invoice date" at bounding box center [216, 304] width 116 height 8
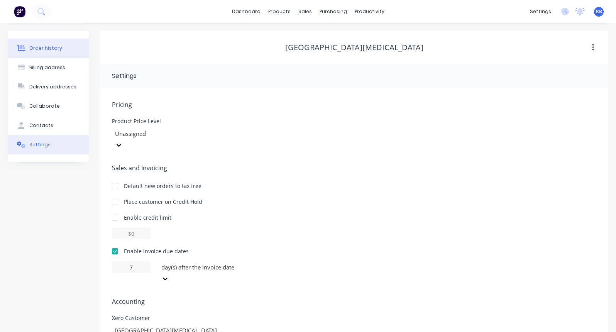
click at [46, 50] on div "Order history" at bounding box center [45, 48] width 33 height 7
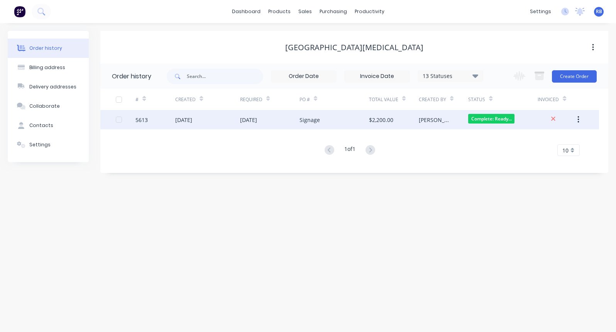
click at [273, 121] on div "[DATE]" at bounding box center [269, 119] width 59 height 19
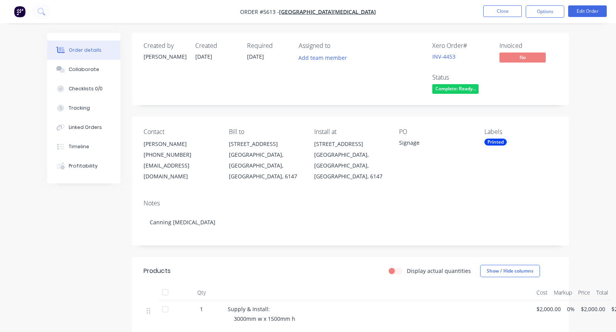
click at [538, 19] on nav "Order #5613 - Canning [MEDICAL_DATA] Centre Close Options Edit Order" at bounding box center [308, 11] width 616 height 23
click at [543, 8] on button "Options" at bounding box center [544, 11] width 39 height 12
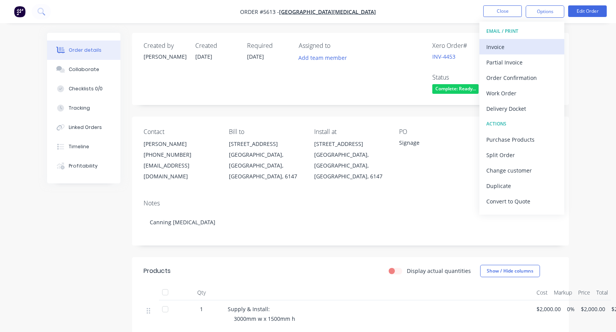
click at [493, 42] on div "Invoice" at bounding box center [521, 46] width 71 height 11
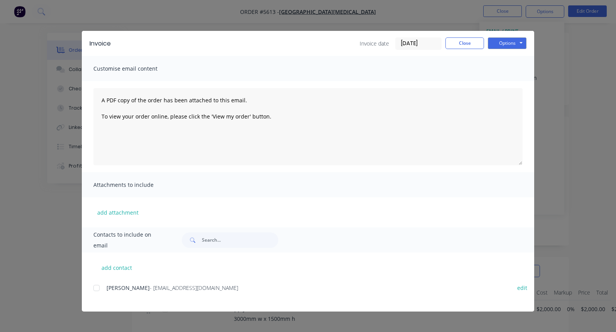
click at [96, 287] on div at bounding box center [96, 287] width 15 height 15
click at [507, 43] on button "Options" at bounding box center [507, 43] width 39 height 12
click at [511, 79] on button "Email" at bounding box center [512, 82] width 49 height 13
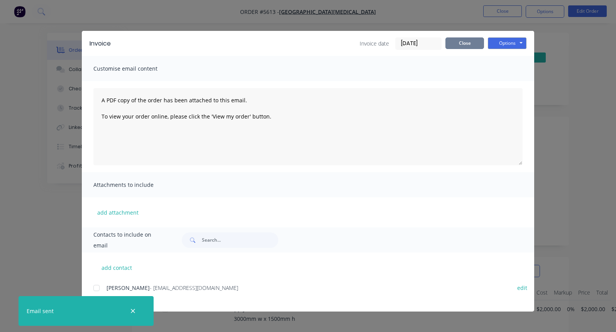
click at [467, 44] on button "Close" at bounding box center [464, 43] width 39 height 12
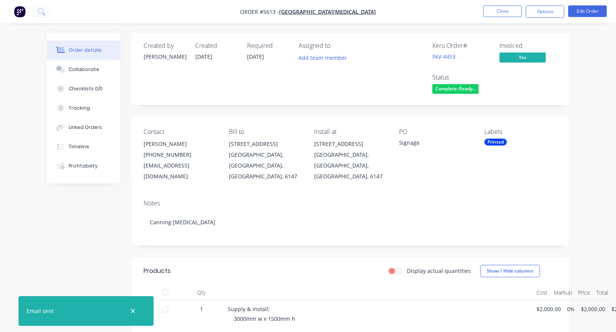
click at [448, 89] on span "Complete: Ready..." at bounding box center [455, 89] width 46 height 10
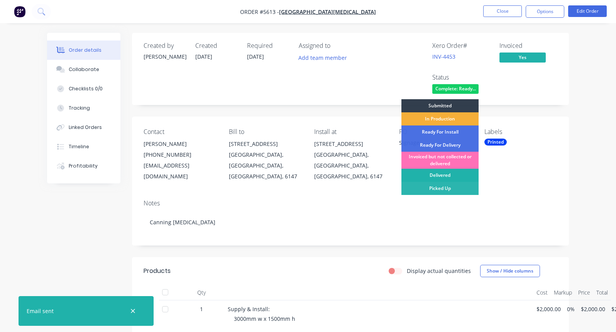
click at [431, 174] on div "Delivered" at bounding box center [439, 175] width 77 height 13
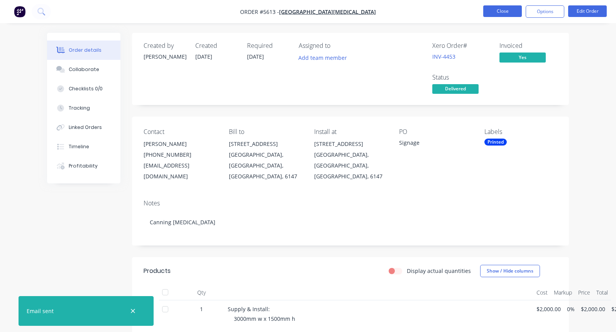
click at [496, 12] on button "Close" at bounding box center [502, 11] width 39 height 12
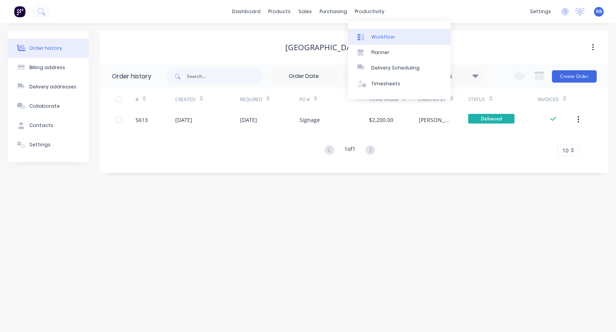
click at [385, 35] on div "Workflow" at bounding box center [382, 37] width 23 height 7
